Goal: Information Seeking & Learning: Check status

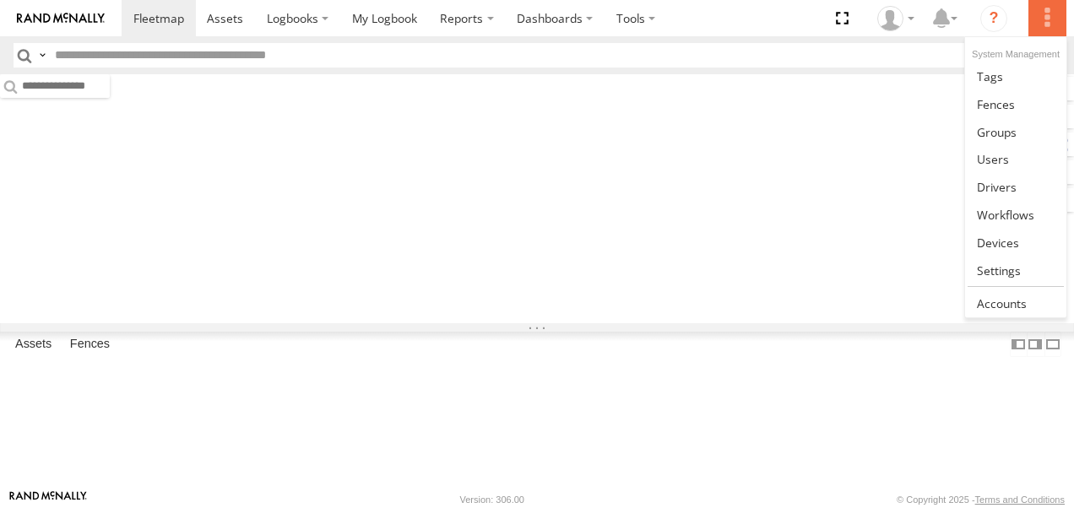
drag, startPoint x: 0, startPoint y: 0, endPoint x: 1048, endPoint y: 16, distance: 1048.3
click at [1048, 16] on label at bounding box center [1047, 18] width 37 height 36
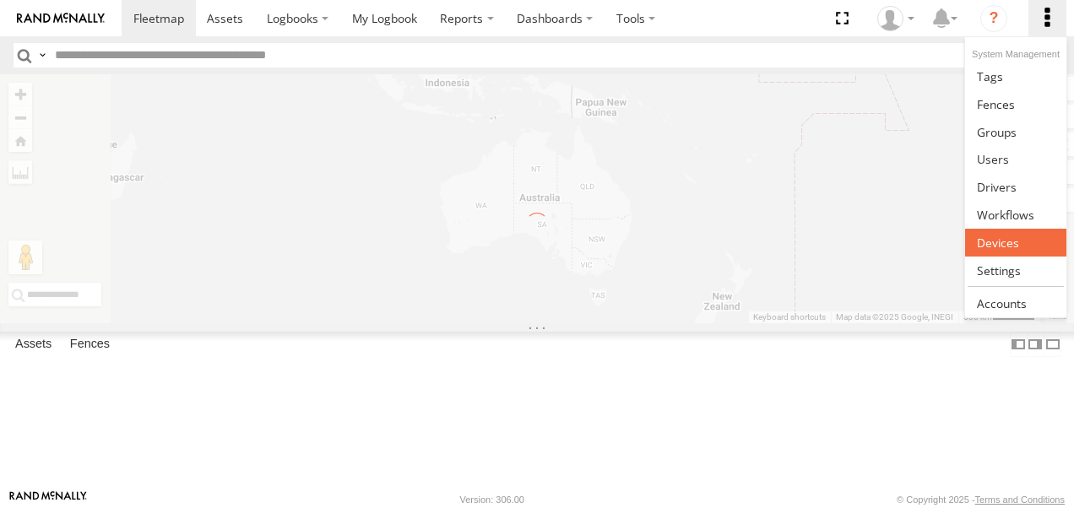
click at [993, 241] on span at bounding box center [998, 243] width 42 height 16
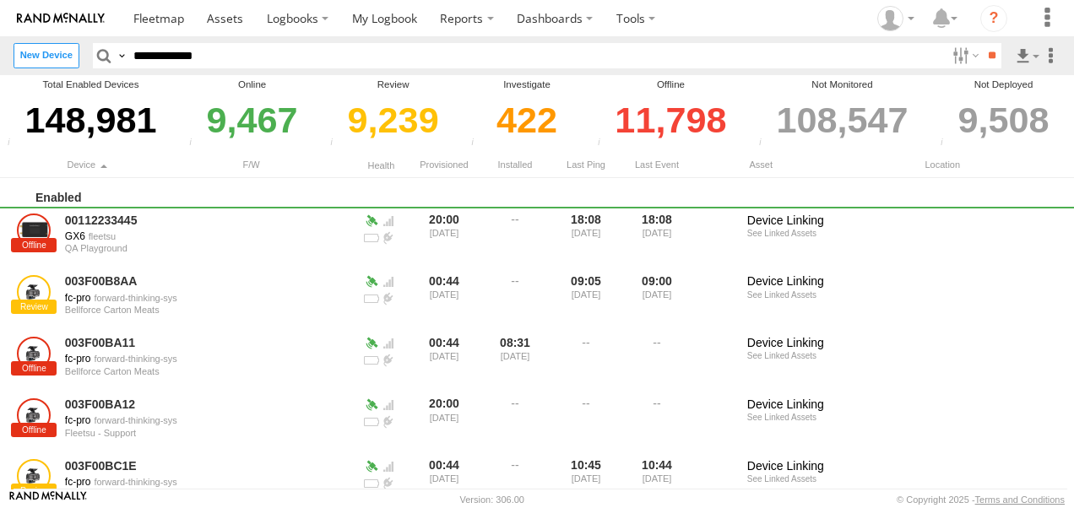
type input "**********"
click at [982, 43] on input "**" at bounding box center [991, 55] width 19 height 24
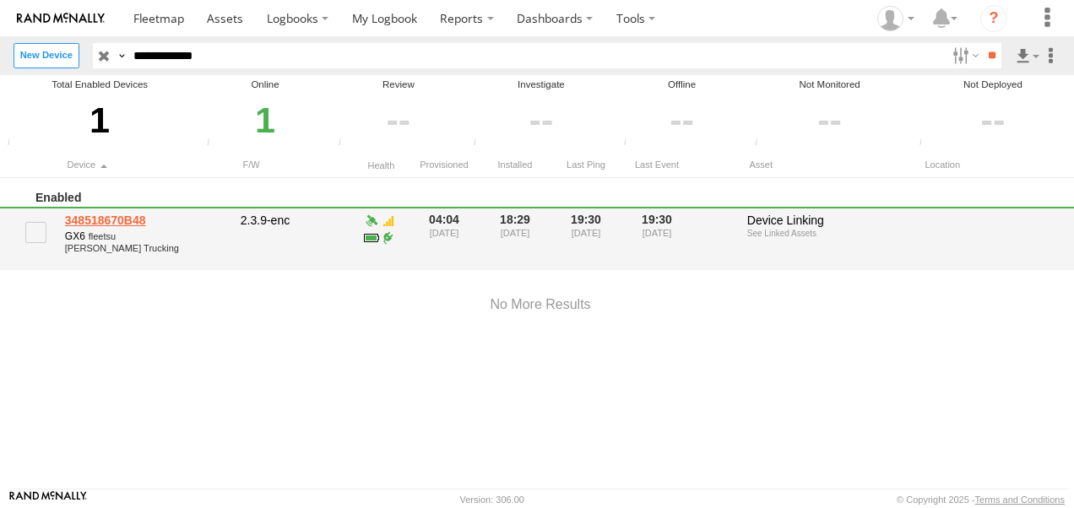
click at [103, 226] on link "348518670B48" at bounding box center [147, 220] width 164 height 15
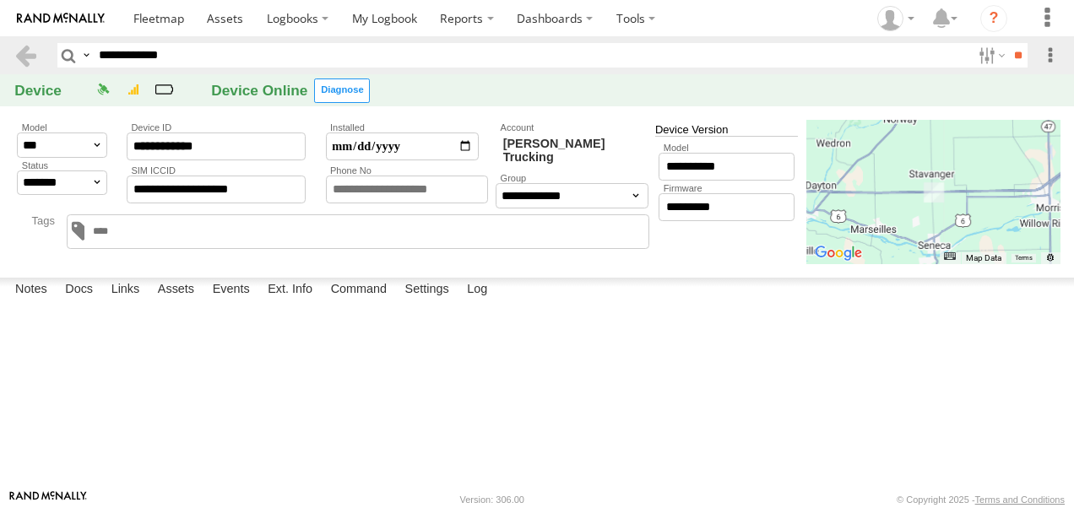
click at [0, 0] on link "38258" at bounding box center [0, 0] width 0 height 0
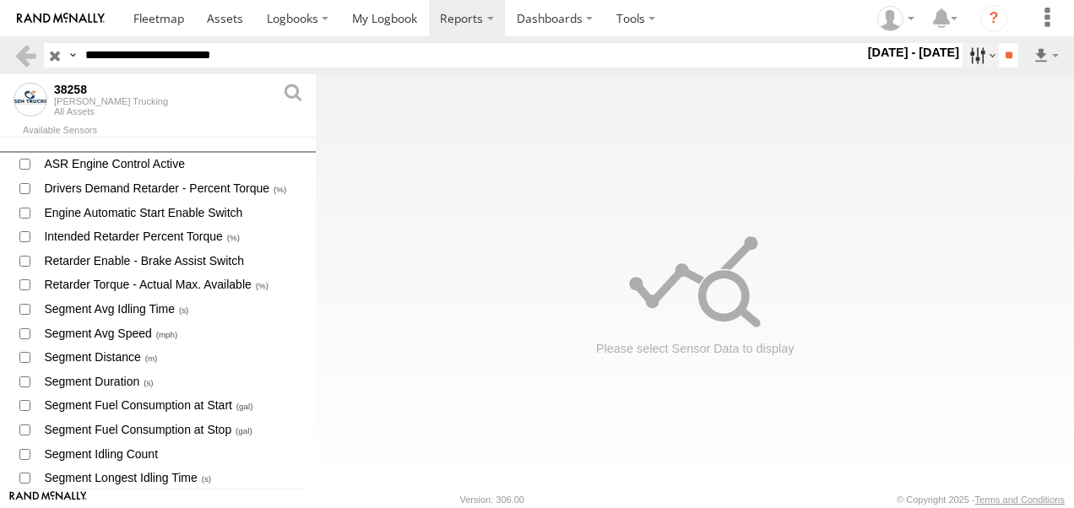
click at [975, 49] on label at bounding box center [981, 55] width 36 height 24
click at [0, 0] on label at bounding box center [0, 0] width 0 height 0
click at [971, 62] on label at bounding box center [981, 55] width 36 height 24
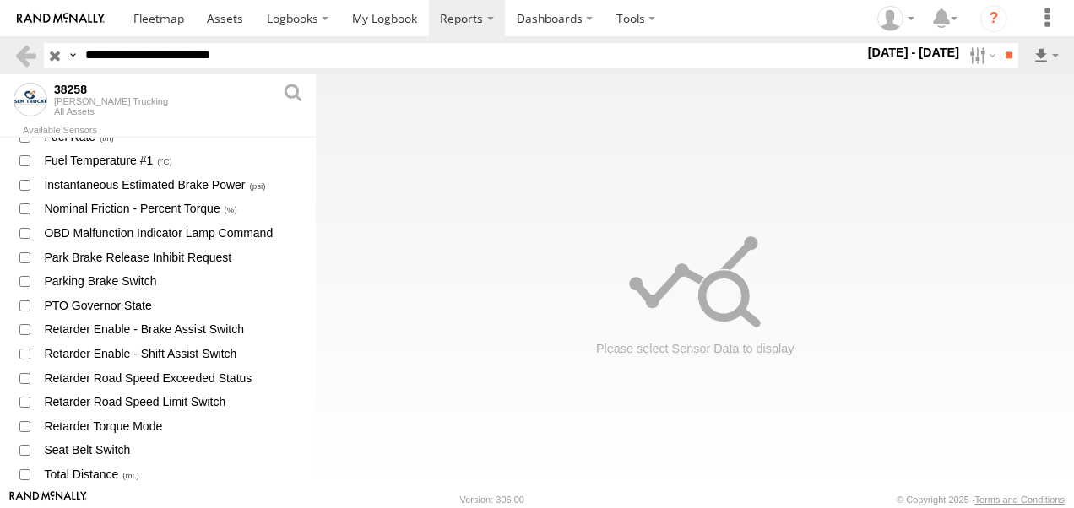
scroll to position [4552, 0]
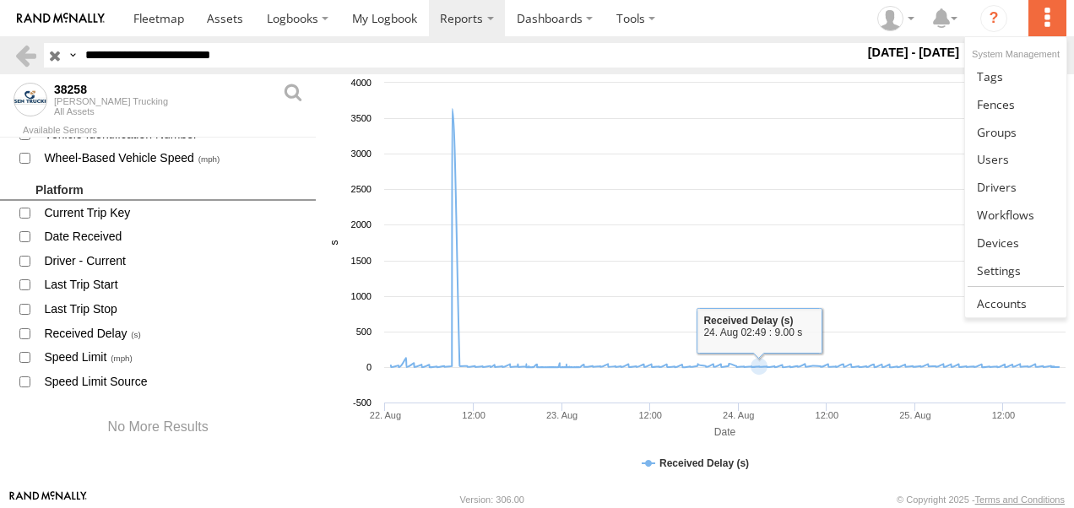
click at [1045, 20] on label at bounding box center [1047, 18] width 37 height 36
click at [993, 247] on span at bounding box center [998, 243] width 42 height 16
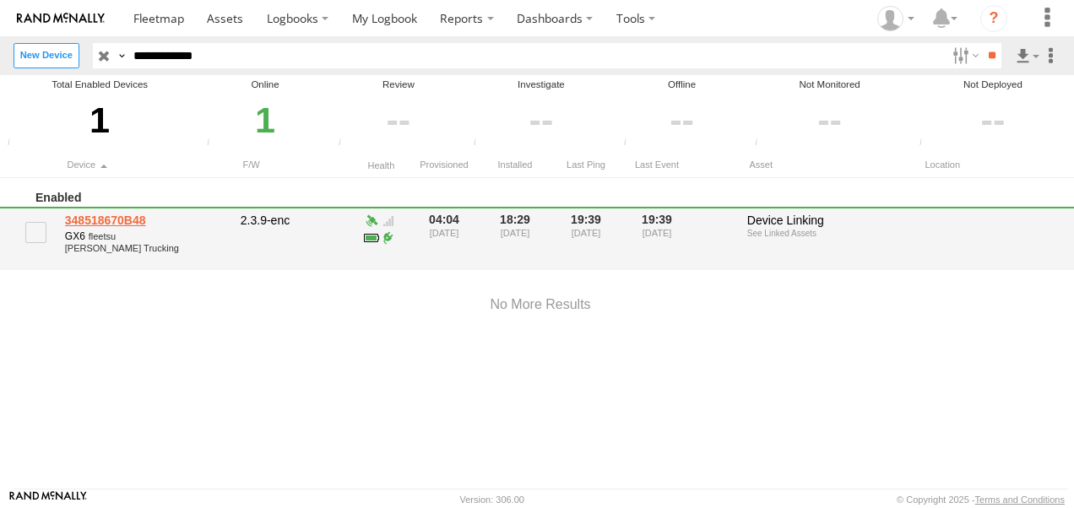
click at [101, 220] on link "348518670B48" at bounding box center [147, 220] width 164 height 15
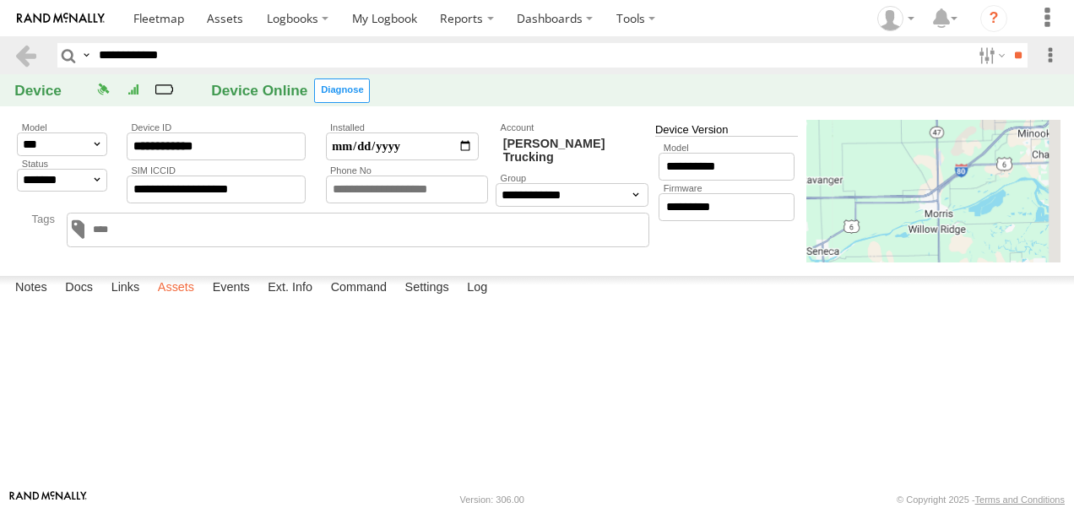
click at [172, 300] on label "Assets" at bounding box center [176, 288] width 53 height 24
click at [0, 0] on link "38258" at bounding box center [0, 0] width 0 height 0
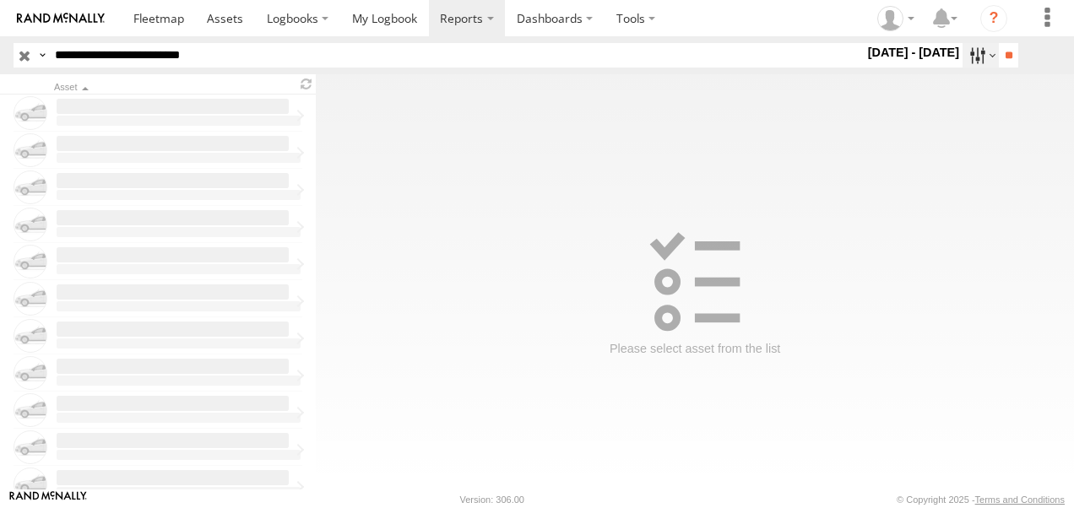
click at [965, 57] on label at bounding box center [981, 55] width 36 height 24
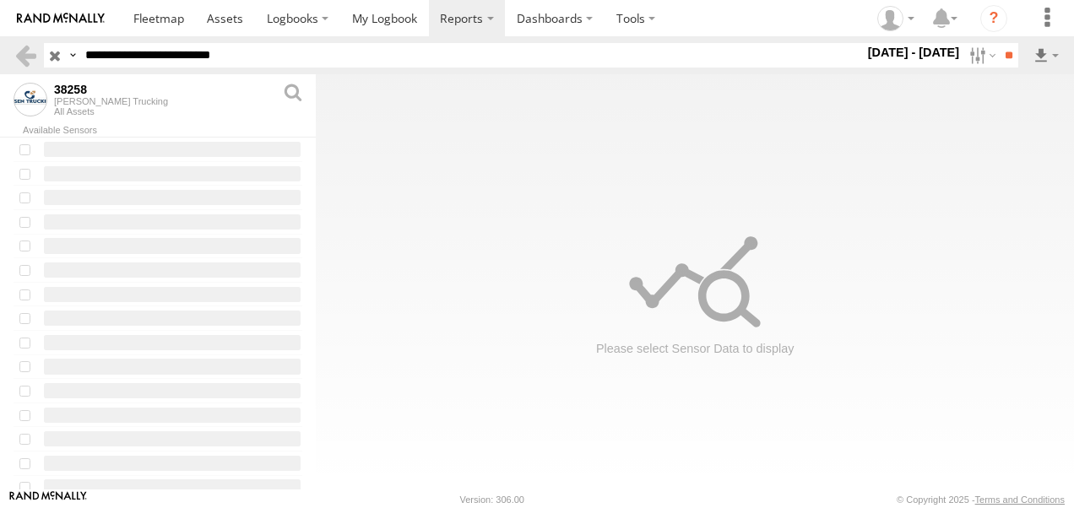
click at [0, 0] on label at bounding box center [0, 0] width 0 height 0
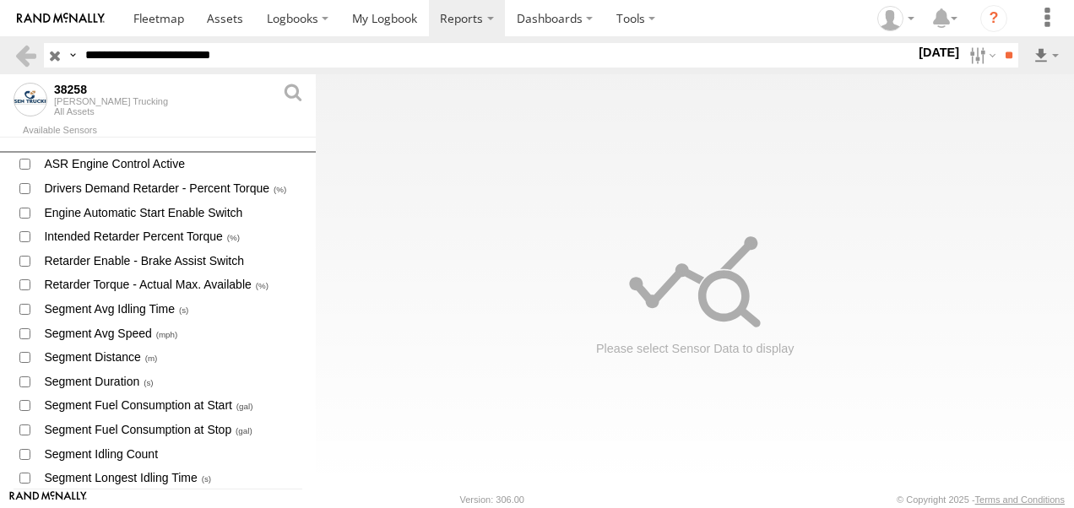
click at [0, 0] on label at bounding box center [0, 0] width 0 height 0
click at [970, 57] on label at bounding box center [981, 55] width 36 height 24
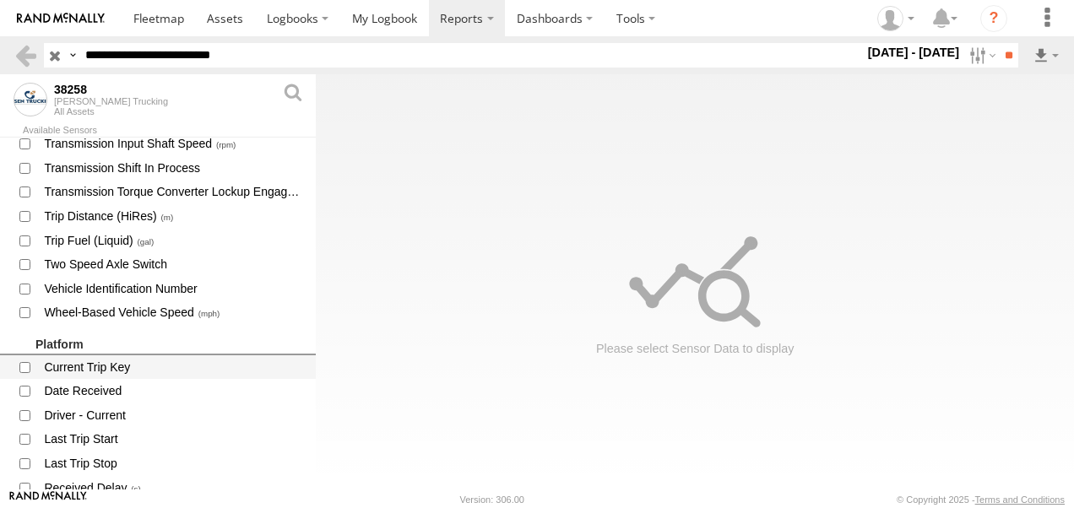
scroll to position [4552, 0]
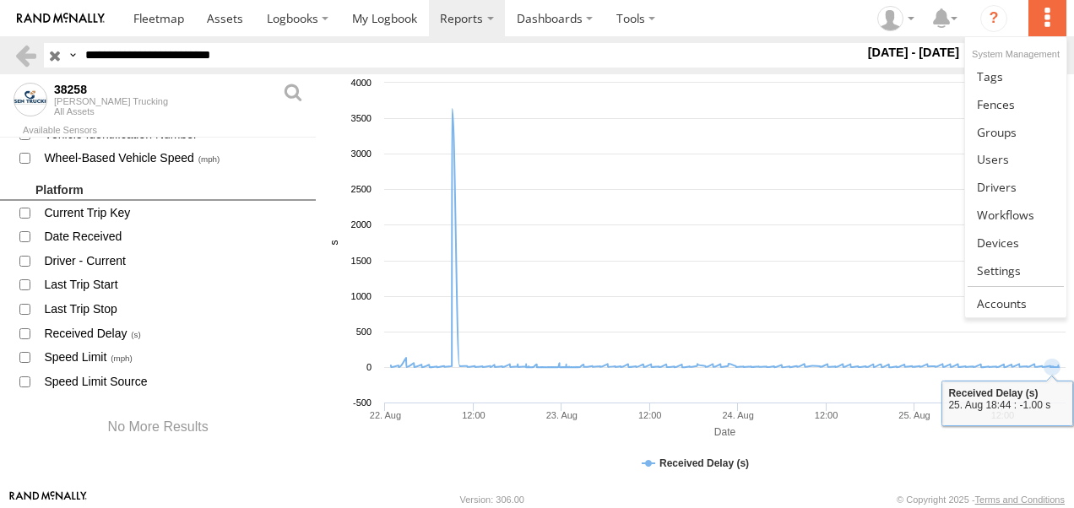
click at [1050, 20] on label at bounding box center [1047, 18] width 37 height 36
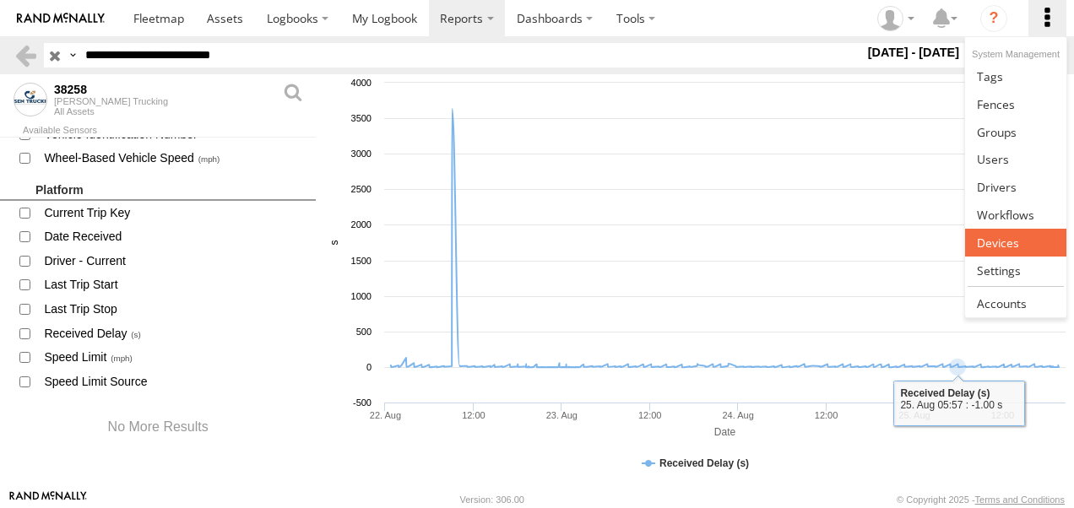
click at [976, 241] on link at bounding box center [1015, 243] width 101 height 28
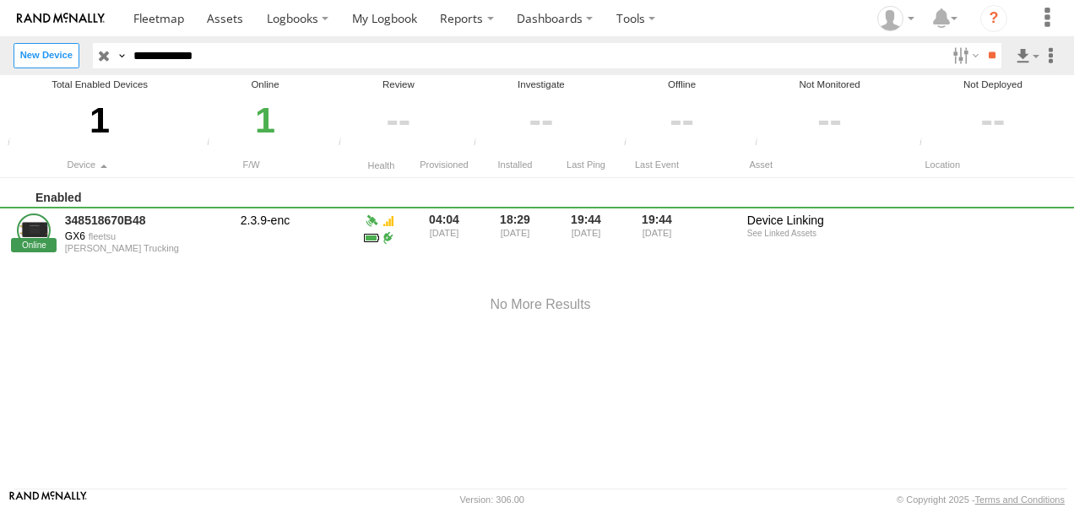
click at [107, 49] on div "**********" at bounding box center [537, 55] width 889 height 24
type input "**********"
click at [448, 56] on input "**********" at bounding box center [537, 55] width 818 height 24
click at [982, 43] on input "**" at bounding box center [991, 55] width 19 height 24
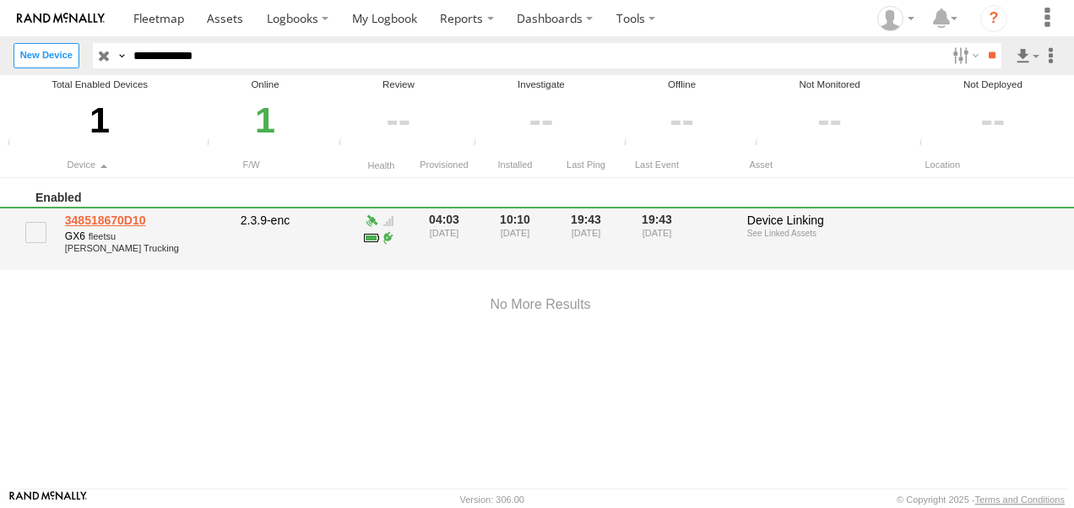
click at [96, 223] on link "348518670D10" at bounding box center [147, 220] width 164 height 15
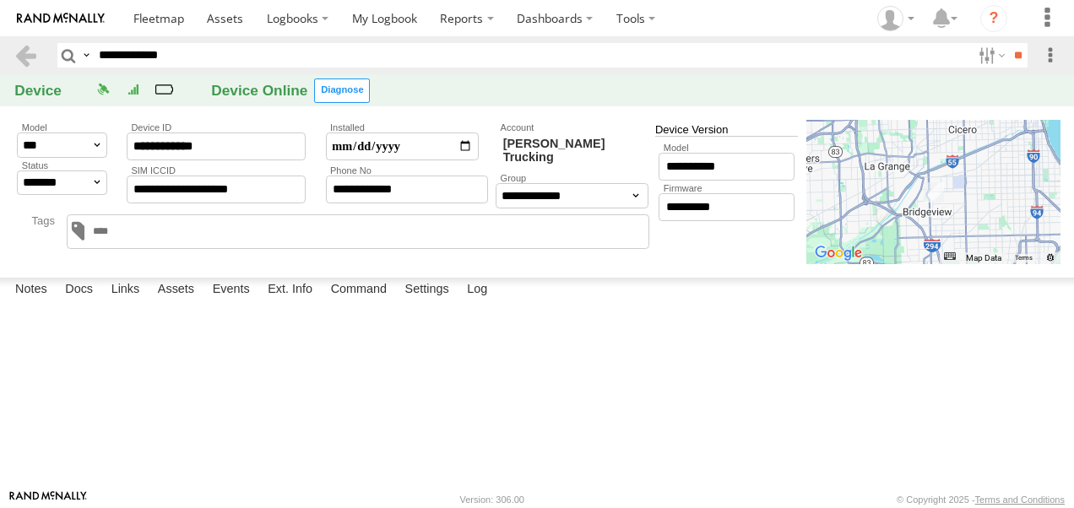
click at [0, 0] on link "38259" at bounding box center [0, 0] width 0 height 0
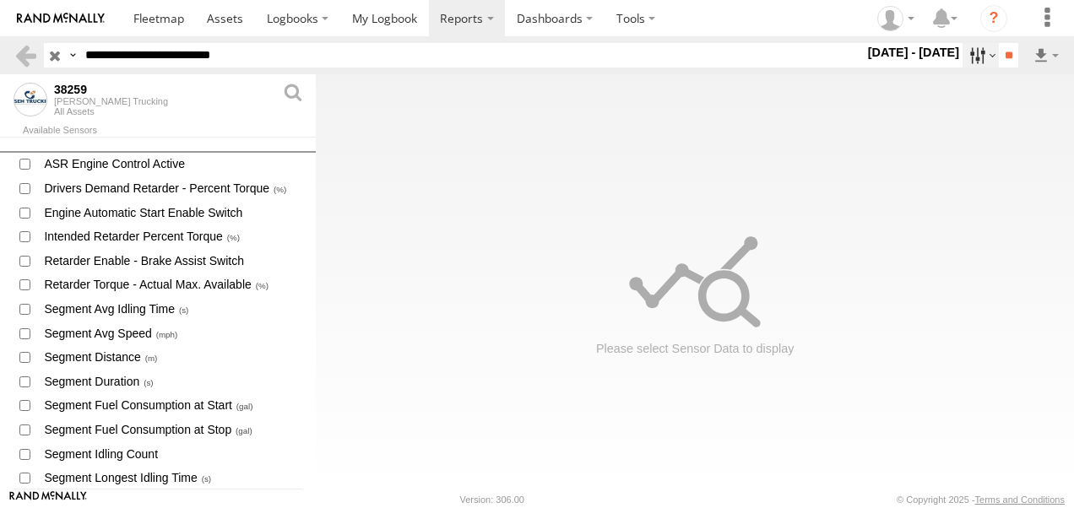
click at [965, 59] on label at bounding box center [981, 55] width 36 height 24
click at [0, 0] on label at bounding box center [0, 0] width 0 height 0
click at [963, 47] on label at bounding box center [981, 55] width 36 height 24
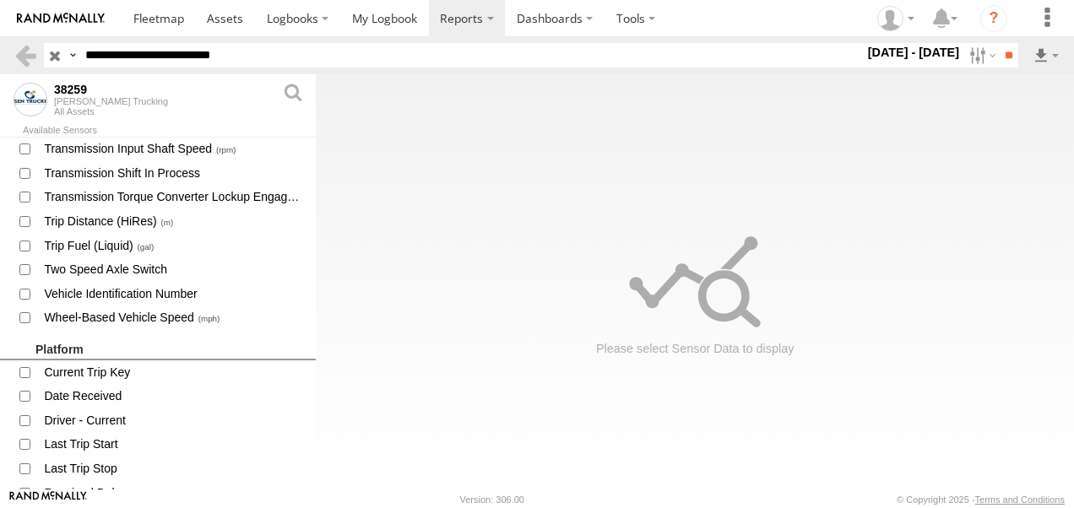
scroll to position [4552, 0]
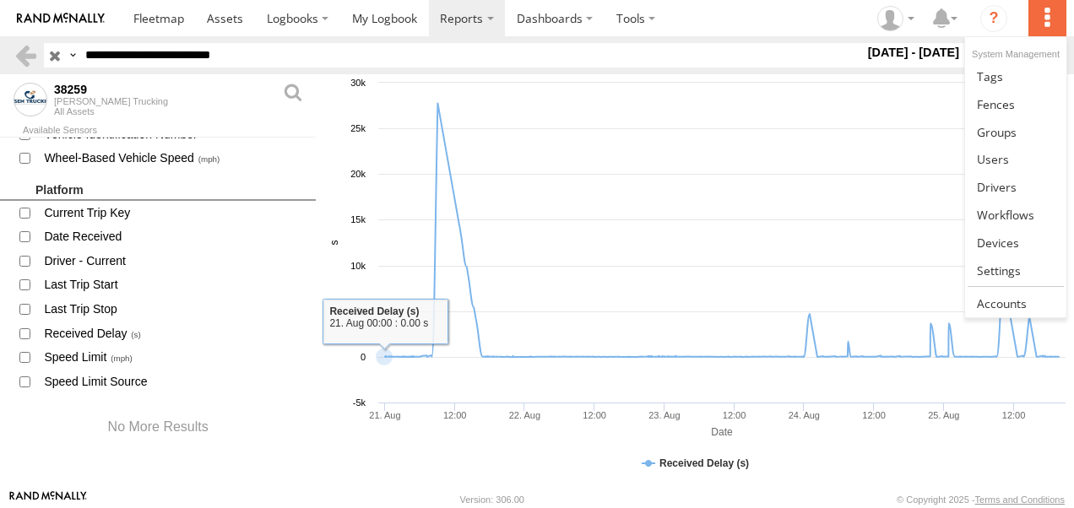
click at [1034, 26] on label at bounding box center [1047, 18] width 37 height 36
click at [989, 242] on span at bounding box center [998, 243] width 42 height 16
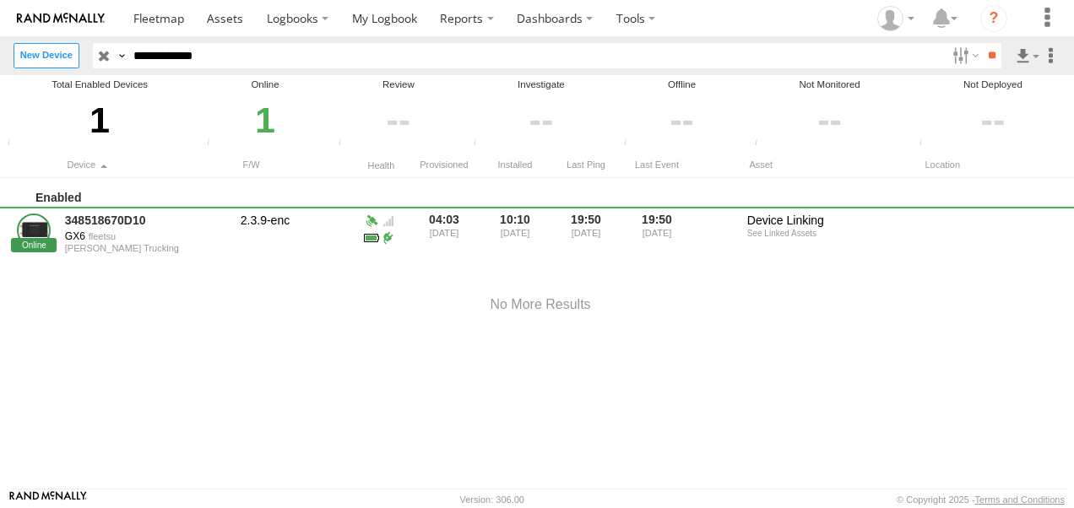
drag, startPoint x: 247, startPoint y: 63, endPoint x: -3, endPoint y: 79, distance: 250.5
click at [0, 79] on html at bounding box center [537, 254] width 1074 height 508
paste input "text"
type input "**********"
click at [982, 43] on input "**" at bounding box center [991, 55] width 19 height 24
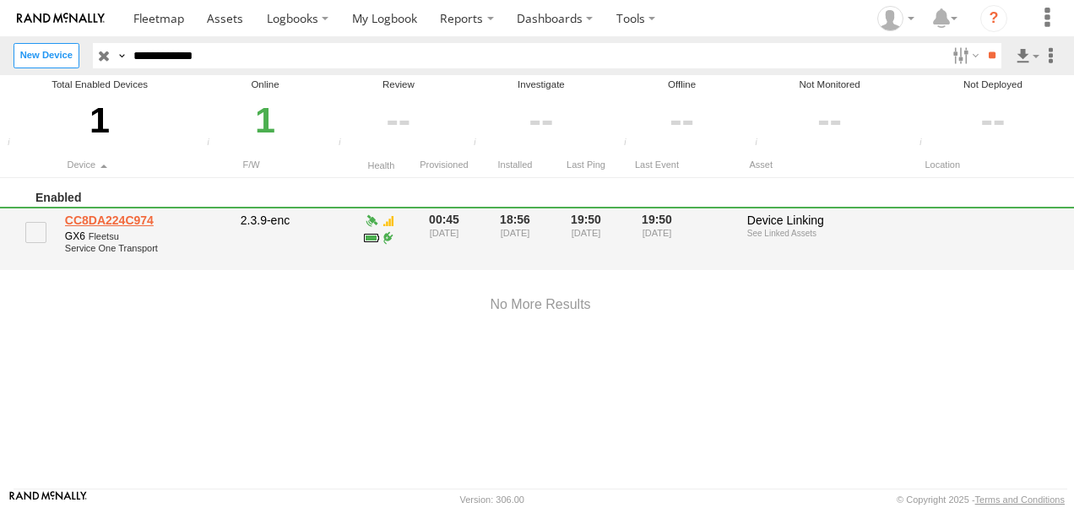
click at [111, 218] on link "CC8DA224C974" at bounding box center [147, 220] width 164 height 15
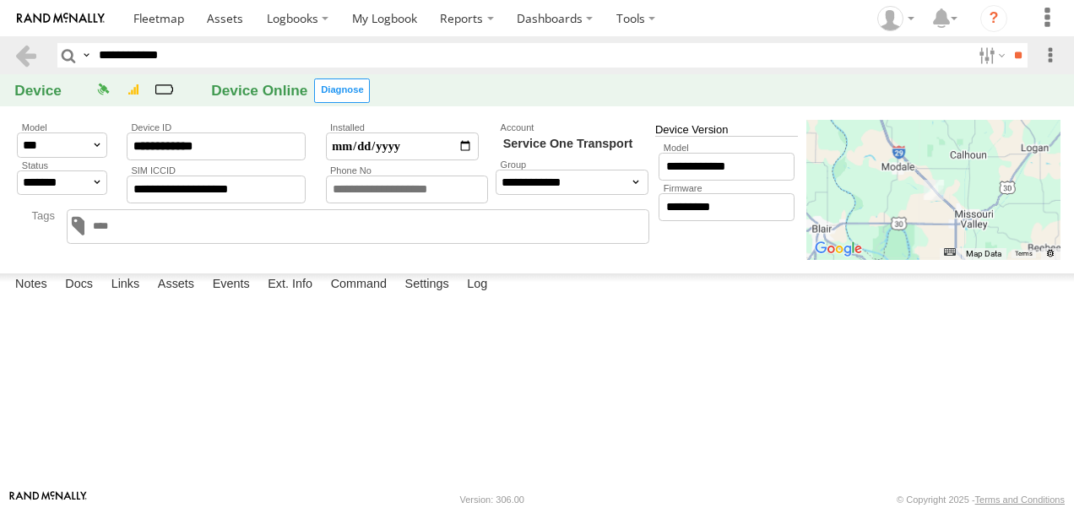
click at [0, 0] on link "01" at bounding box center [0, 0] width 0 height 0
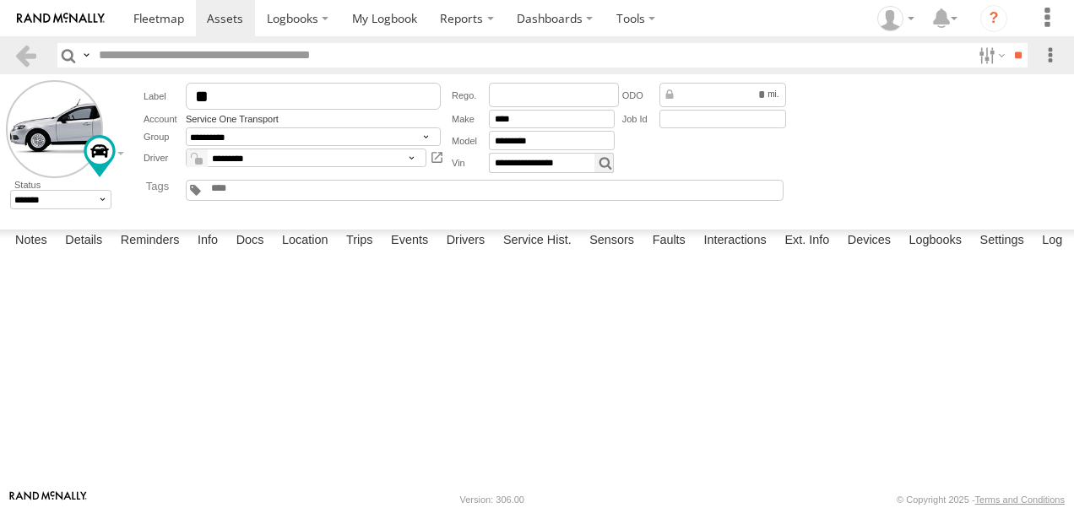
click at [0, 0] on link at bounding box center [0, 0] width 0 height 0
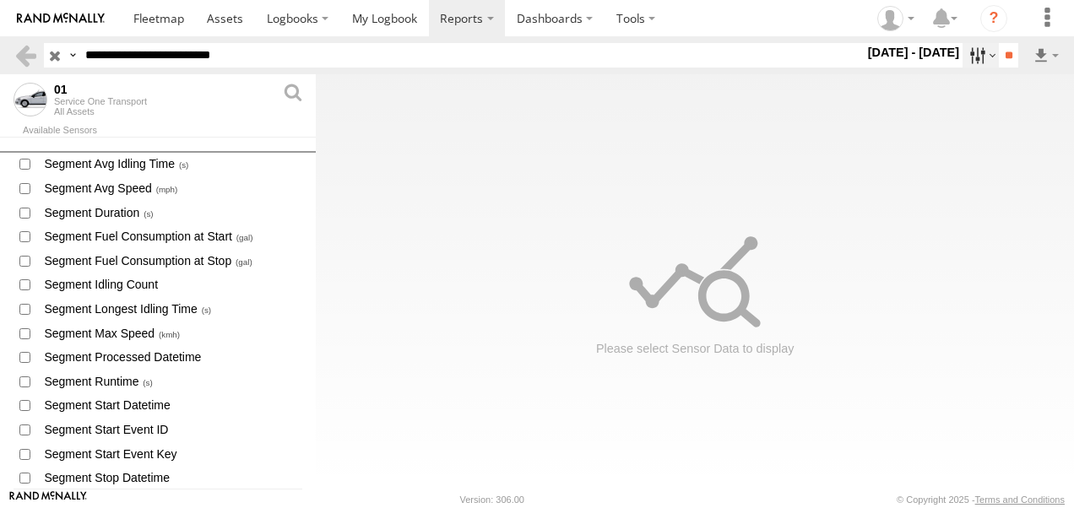
click at [970, 57] on label at bounding box center [981, 55] width 36 height 24
click at [0, 0] on label at bounding box center [0, 0] width 0 height 0
click at [970, 57] on label at bounding box center [981, 55] width 36 height 24
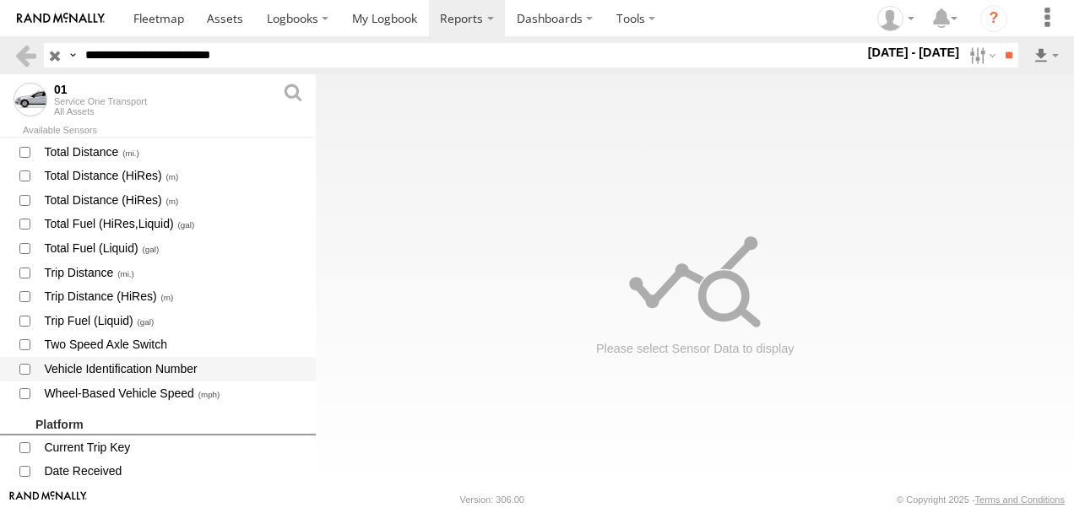
scroll to position [2500, 0]
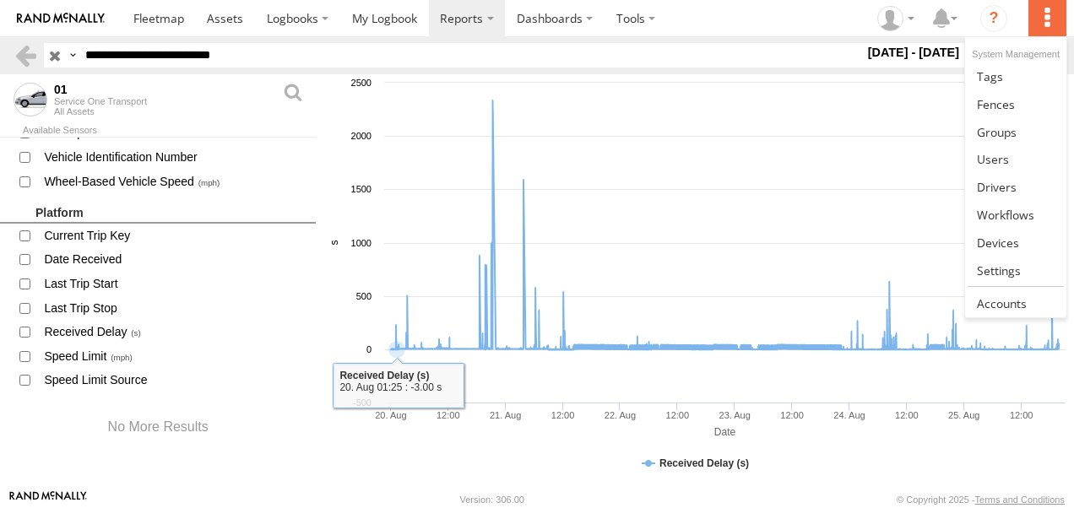
click at [1043, 20] on label at bounding box center [1047, 18] width 37 height 36
click at [988, 236] on span at bounding box center [998, 243] width 42 height 16
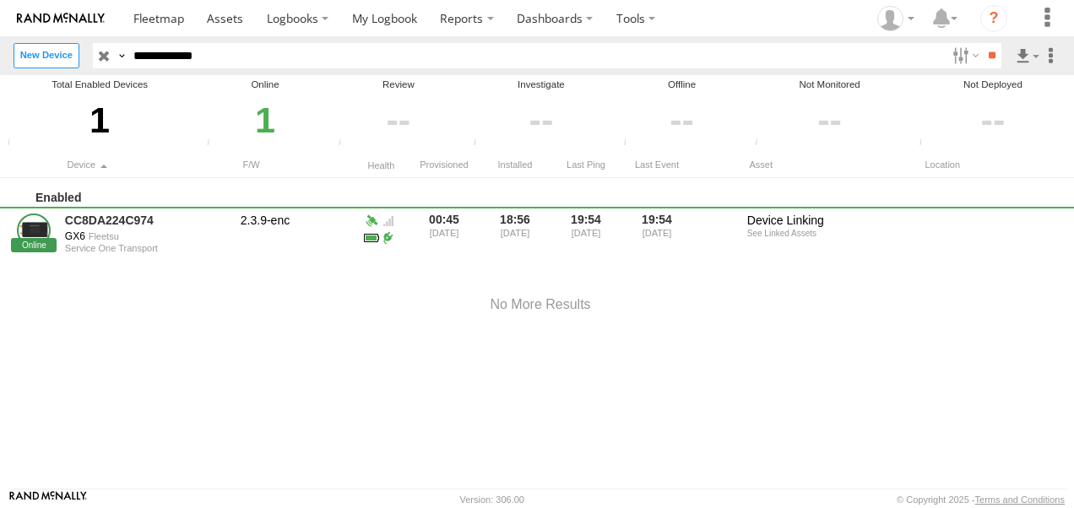
drag, startPoint x: 0, startPoint y: 0, endPoint x: 426, endPoint y: 99, distance: 437.0
click at [0, 44] on html at bounding box center [537, 254] width 1074 height 508
paste input "text"
type input "**********"
click at [982, 43] on input "**" at bounding box center [991, 55] width 19 height 24
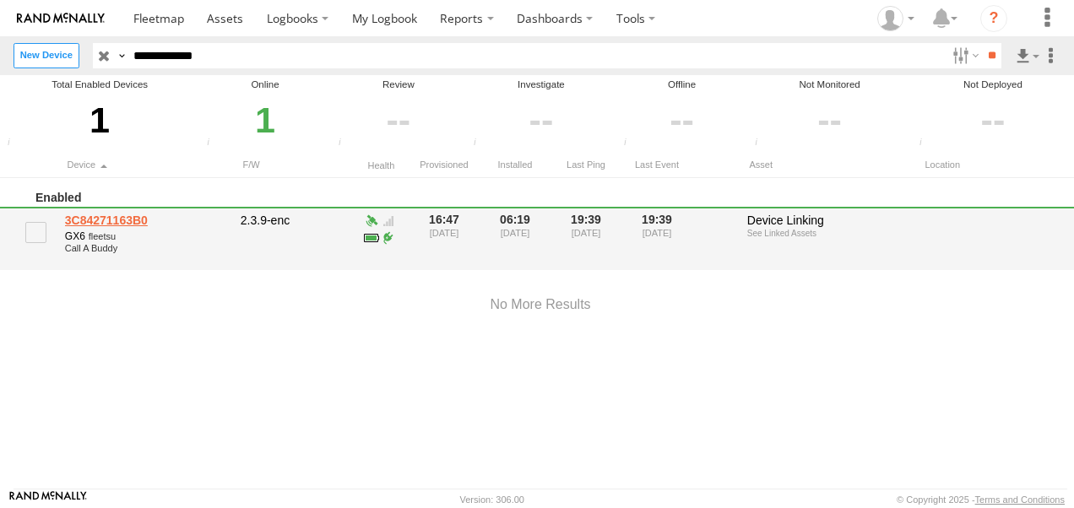
click at [120, 216] on link "3C84271163B0" at bounding box center [147, 220] width 164 height 15
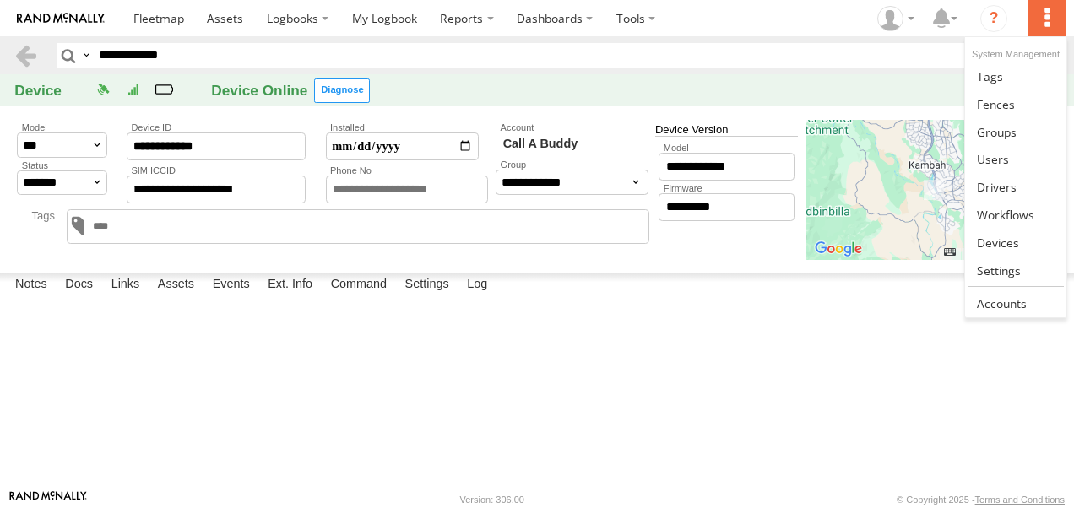
click at [1055, 20] on label at bounding box center [1047, 18] width 37 height 36
click at [1000, 246] on span at bounding box center [998, 243] width 42 height 16
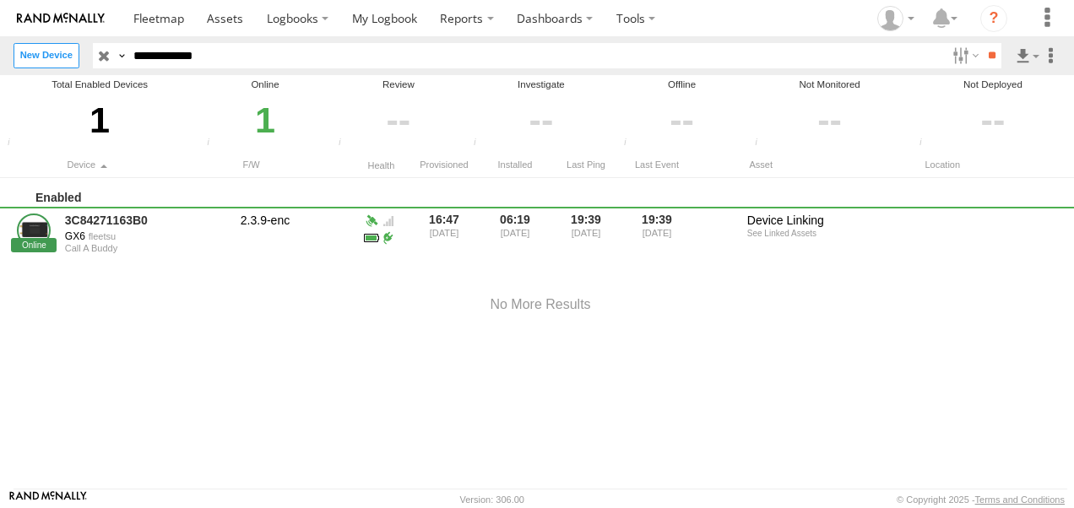
drag, startPoint x: 0, startPoint y: 0, endPoint x: 488, endPoint y: 108, distance: 500.0
click at [0, 56] on html at bounding box center [537, 254] width 1074 height 508
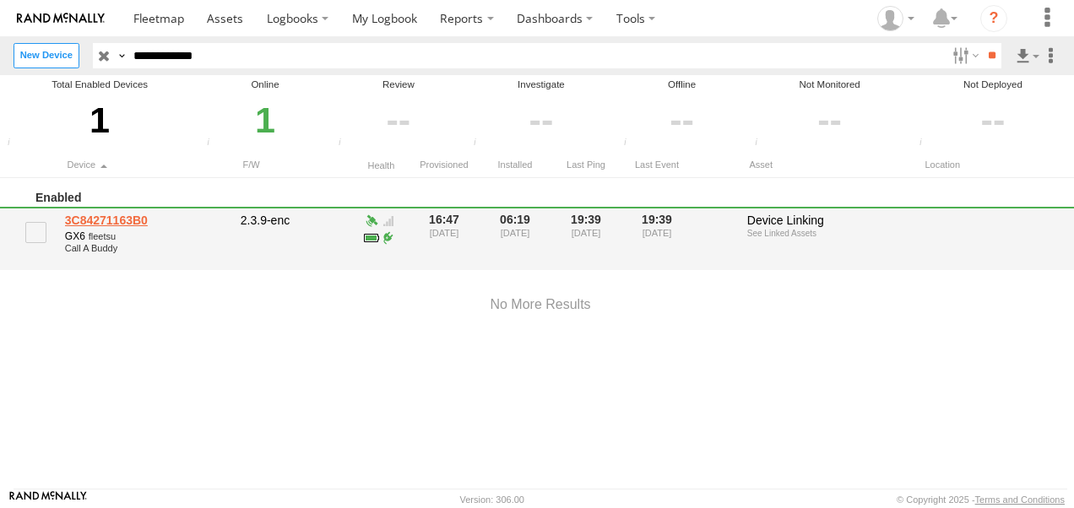
click at [110, 220] on link "3C84271163B0" at bounding box center [147, 220] width 164 height 15
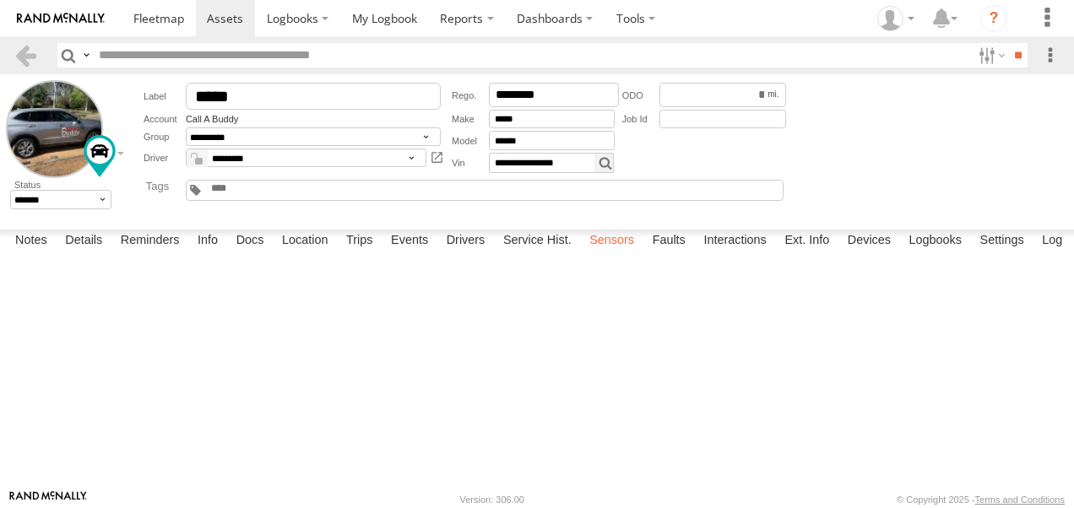
click at [621, 253] on label "Sensors" at bounding box center [612, 242] width 62 height 24
click at [0, 0] on link at bounding box center [0, 0] width 0 height 0
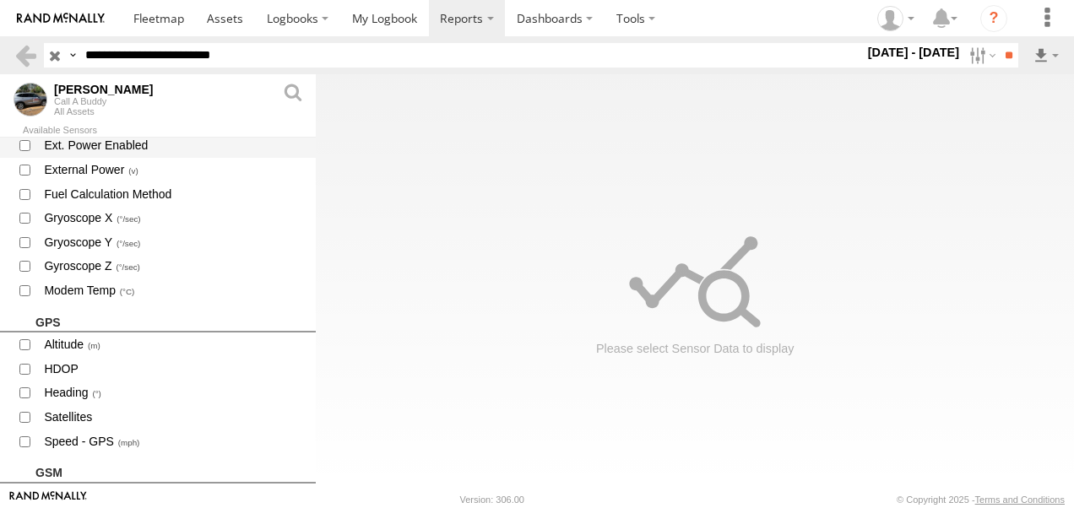
scroll to position [1510, 0]
